Goal: Information Seeking & Learning: Learn about a topic

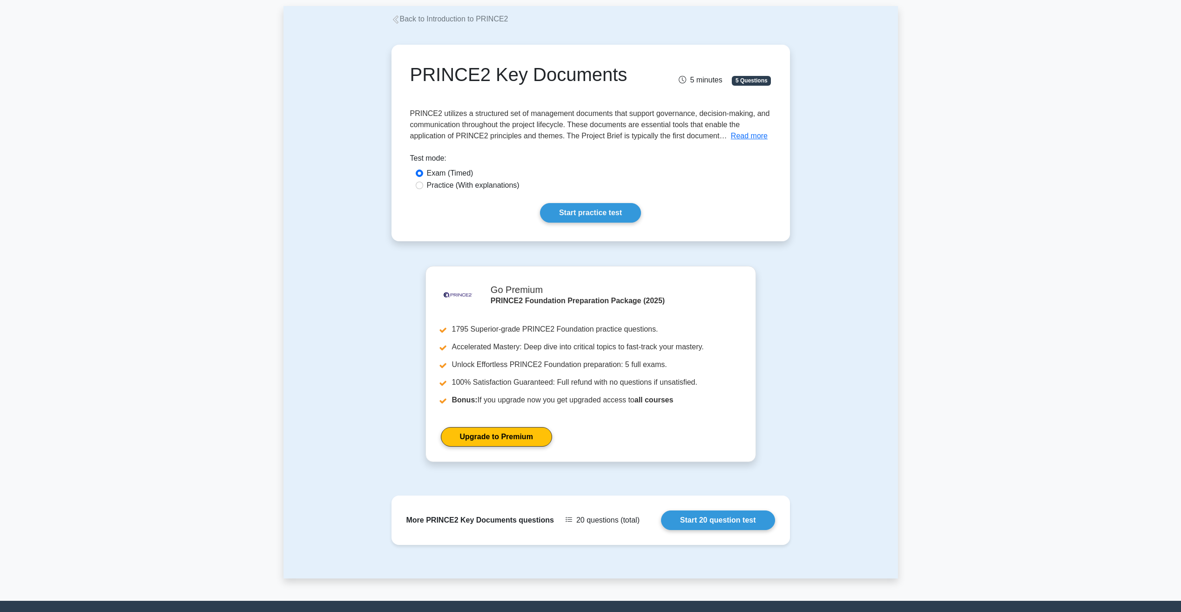
scroll to position [47, 0]
click at [481, 185] on label "Practice (With explanations)" at bounding box center [473, 184] width 93 height 11
click at [423, 185] on input "Practice (With explanations)" at bounding box center [419, 184] width 7 height 7
radio input "true"
click at [593, 208] on link "Start practice test" at bounding box center [590, 213] width 101 height 20
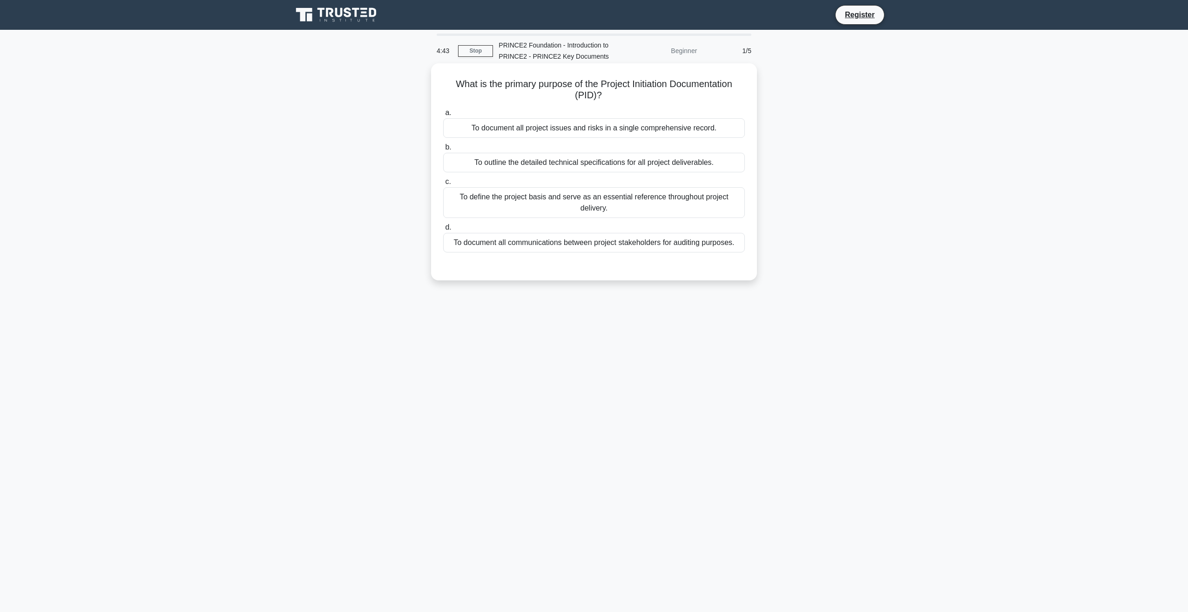
click at [618, 202] on div "To define the project basis and serve as an essential reference throughout proj…" at bounding box center [594, 202] width 302 height 31
click at [443, 185] on input "c. To define the project basis and serve as an essential reference throughout p…" at bounding box center [443, 182] width 0 height 6
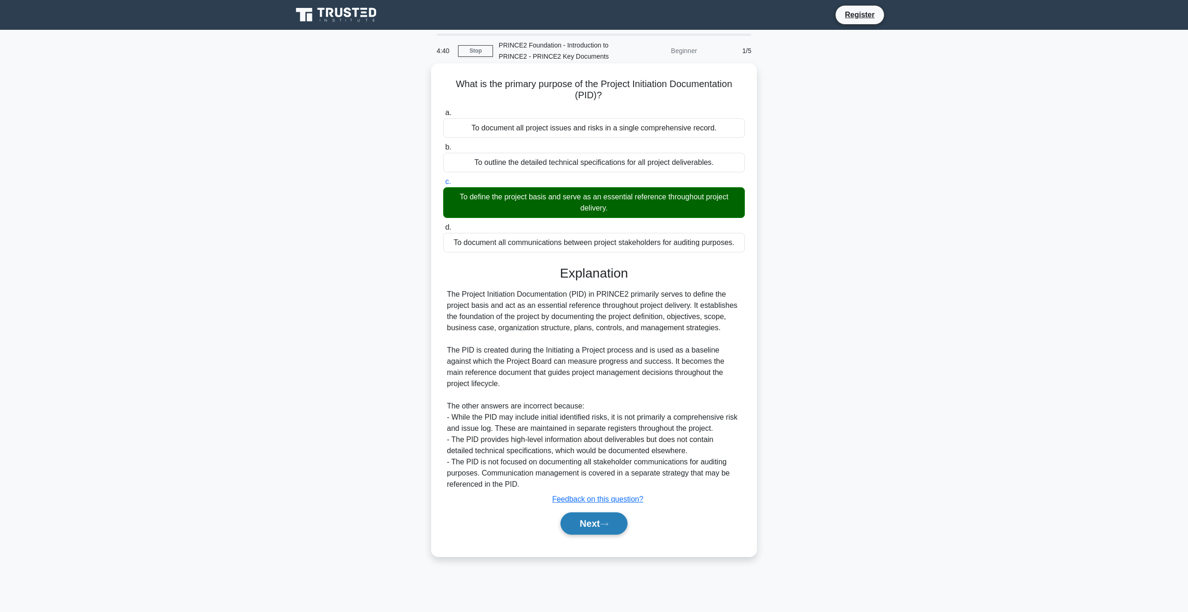
click at [601, 524] on button "Next" at bounding box center [594, 523] width 67 height 22
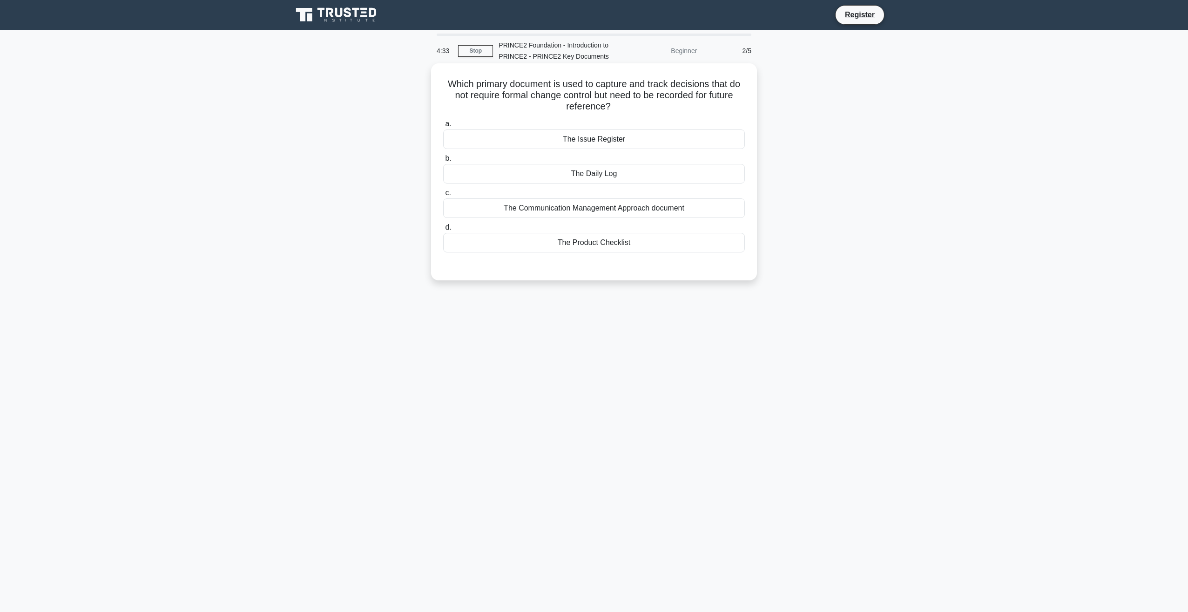
click at [583, 173] on div "The Daily Log" at bounding box center [594, 174] width 302 height 20
click at [443, 162] on input "b. The Daily Log" at bounding box center [443, 159] width 0 height 6
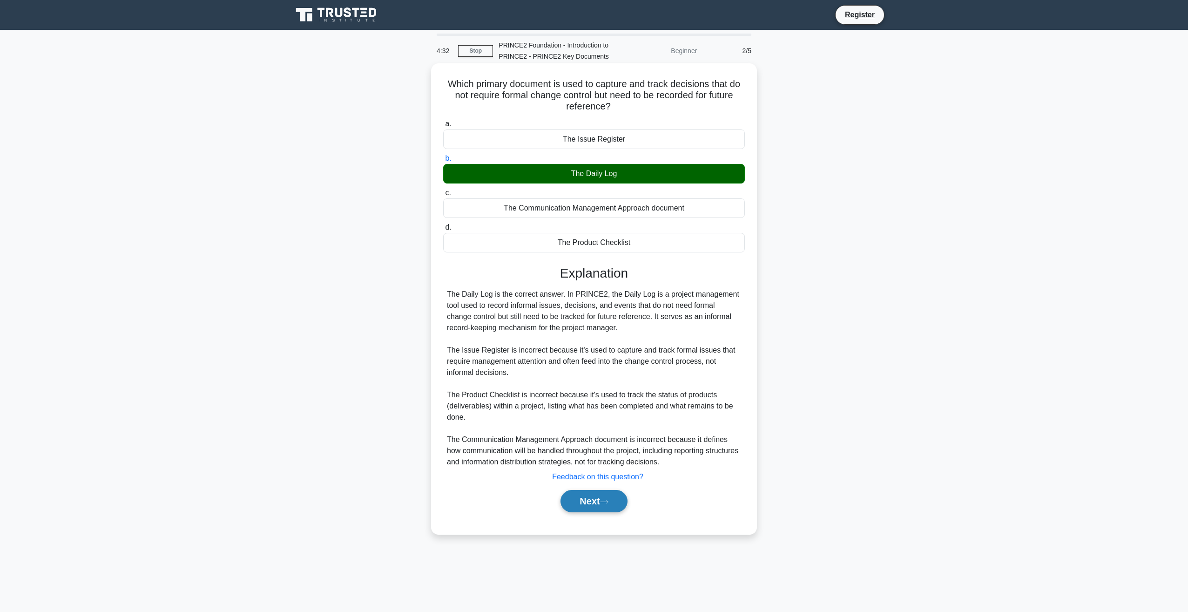
click at [604, 504] on icon at bounding box center [604, 501] width 8 height 5
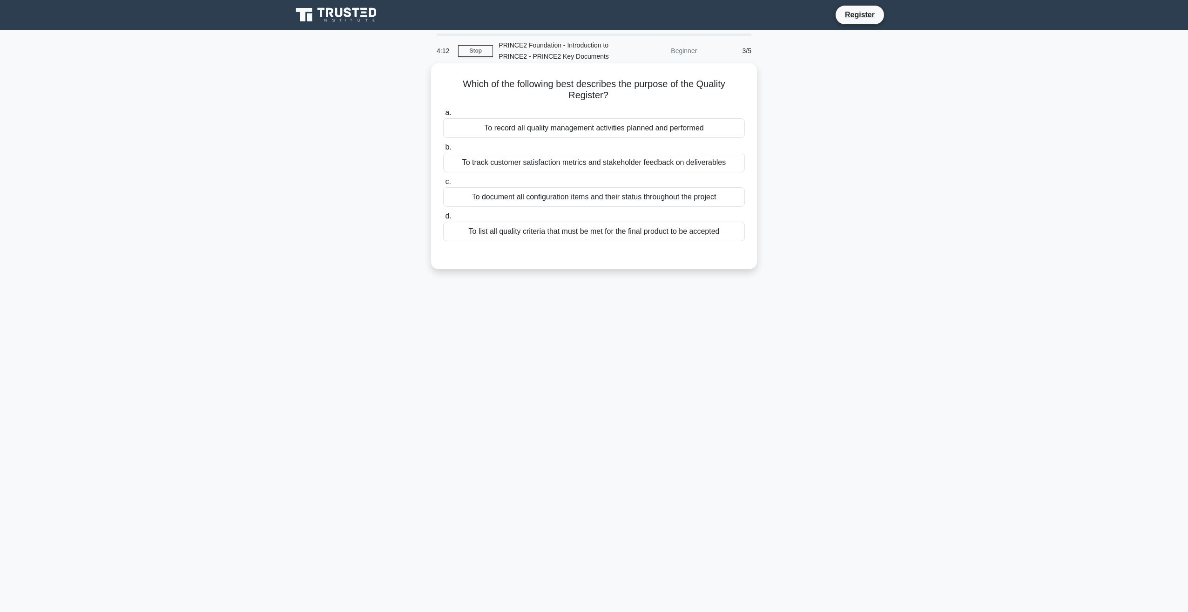
drag, startPoint x: 470, startPoint y: 233, endPoint x: 737, endPoint y: 235, distance: 266.4
click at [737, 235] on div "To list all quality criteria that must be met for the final product to be accep…" at bounding box center [594, 232] width 302 height 20
drag, startPoint x: 737, startPoint y: 235, endPoint x: 647, endPoint y: 252, distance: 91.5
click at [647, 252] on div at bounding box center [594, 250] width 302 height 7
click at [642, 135] on div "To record all quality management activities planned and performed" at bounding box center [594, 128] width 302 height 20
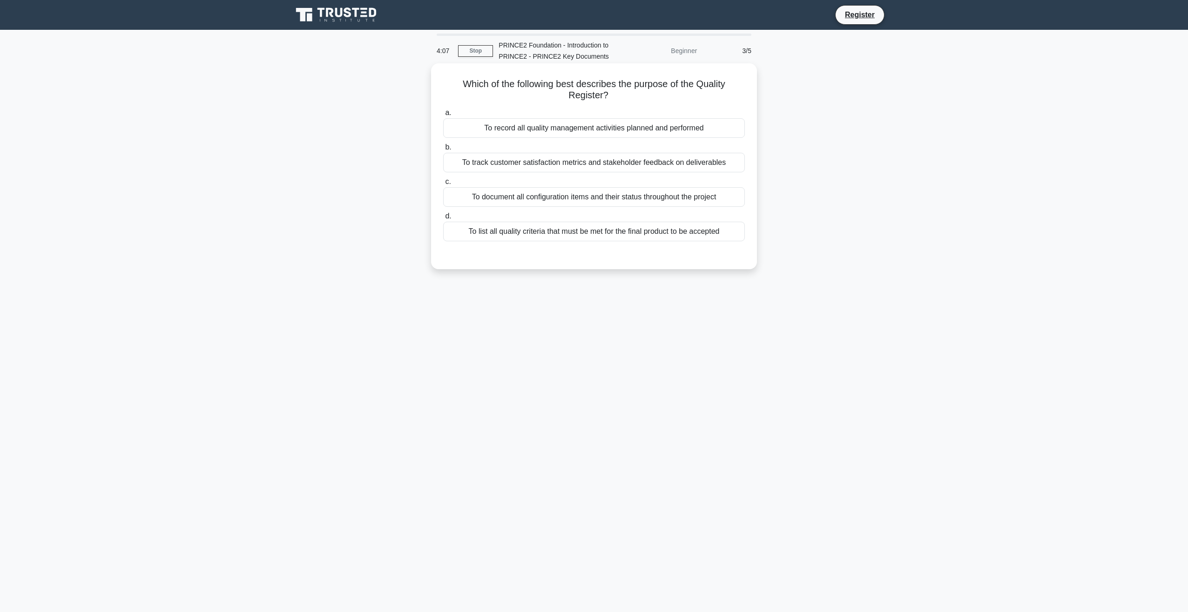
click at [443, 116] on input "a. To record all quality management activities planned and performed" at bounding box center [443, 113] width 0 height 6
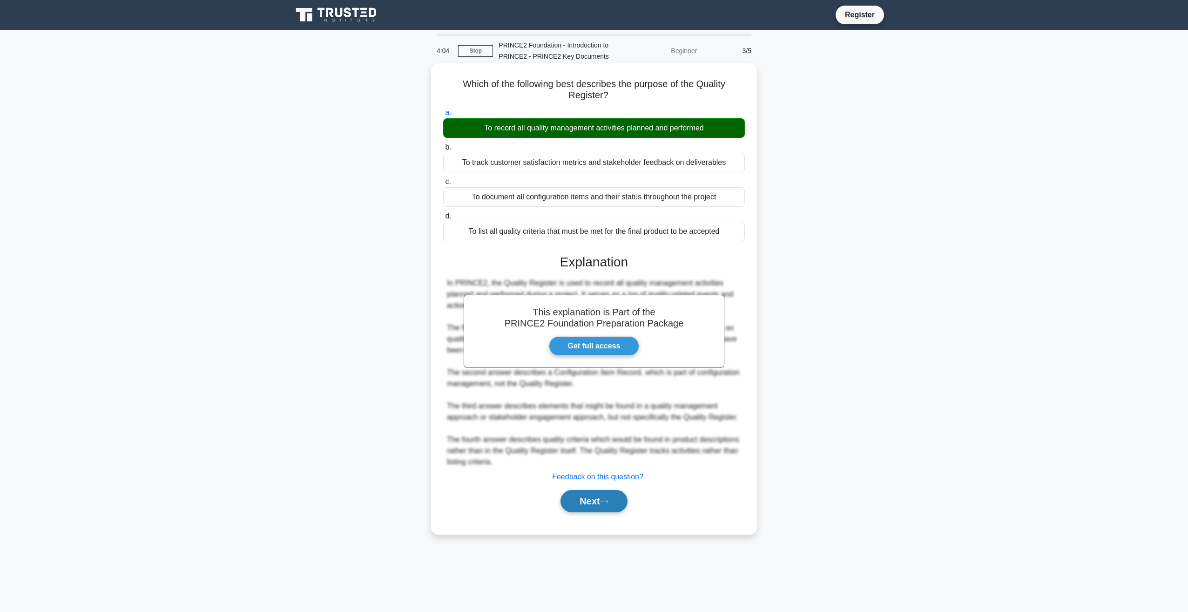
click at [584, 505] on button "Next" at bounding box center [594, 501] width 67 height 22
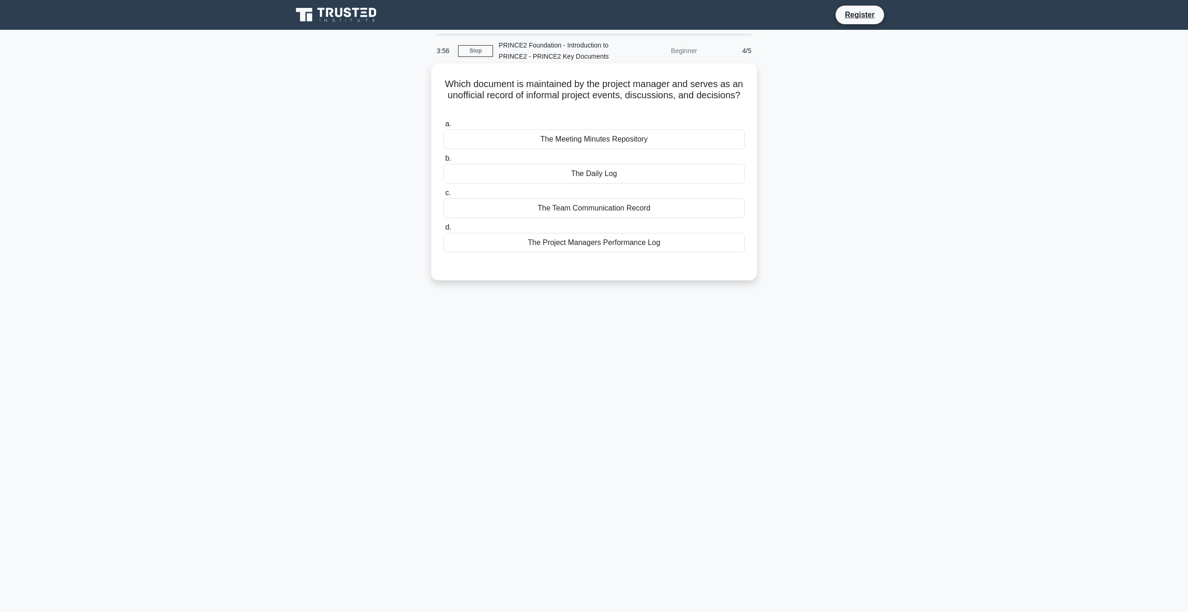
click at [588, 172] on div "The Daily Log" at bounding box center [594, 174] width 302 height 20
click at [443, 162] on input "b. The Daily Log" at bounding box center [443, 159] width 0 height 6
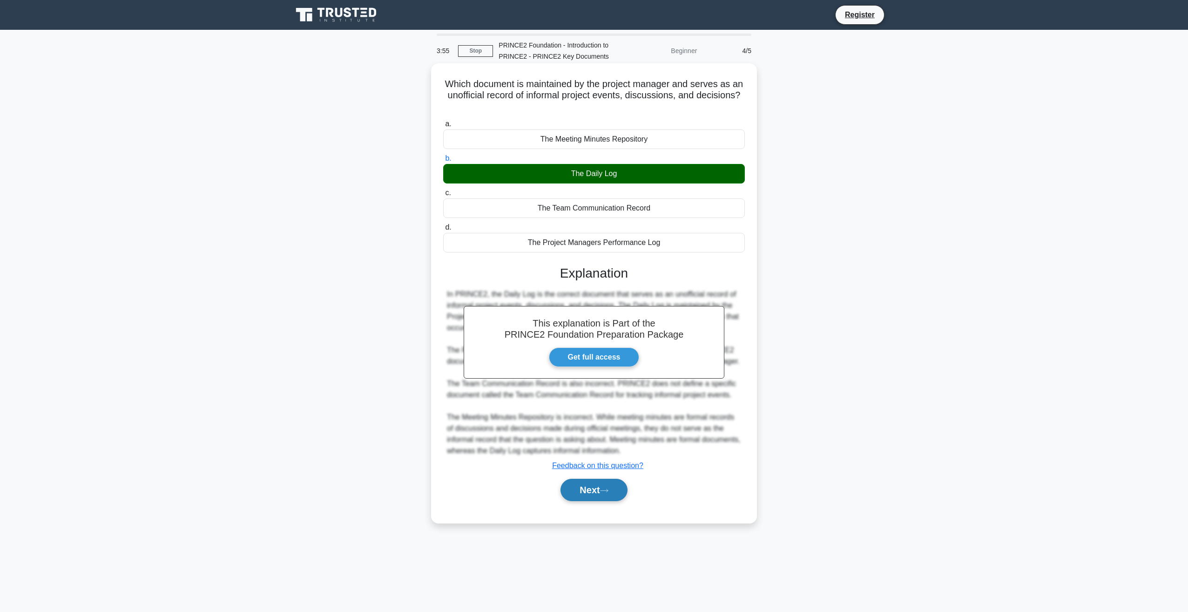
click at [602, 489] on button "Next" at bounding box center [594, 490] width 67 height 22
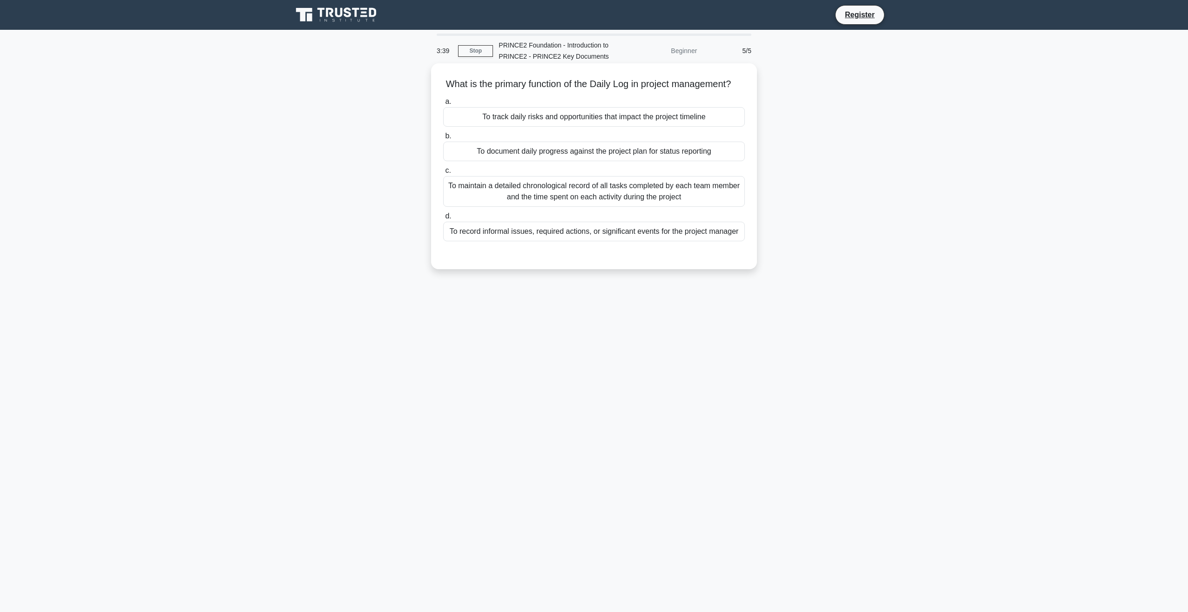
click at [504, 161] on div "To document daily progress against the project plan for status reporting" at bounding box center [594, 152] width 302 height 20
click at [443, 139] on input "b. To document daily progress against the project plan for status reporting" at bounding box center [443, 136] width 0 height 6
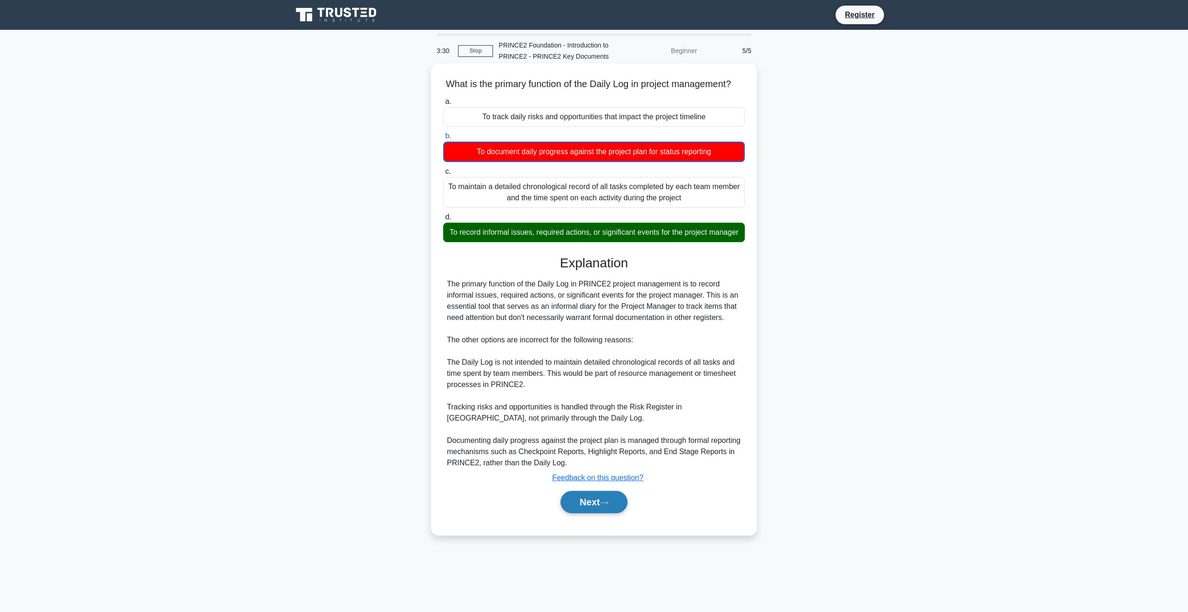
click at [596, 513] on button "Next" at bounding box center [594, 502] width 67 height 22
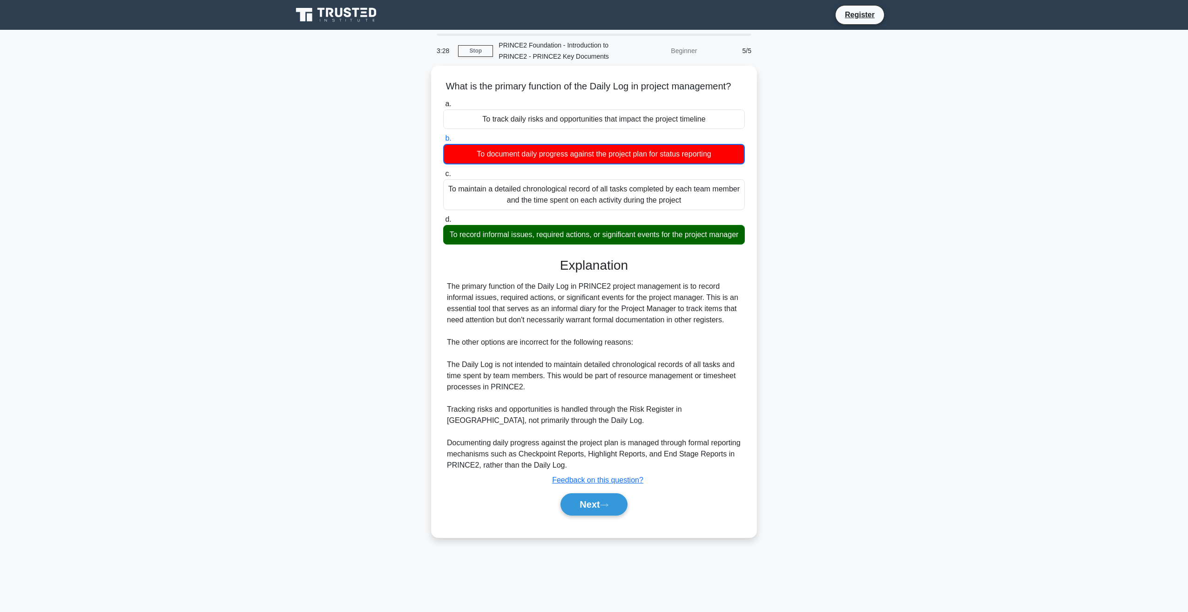
click at [329, 13] on icon at bounding box center [336, 15] width 89 height 18
